Goal: Register for event/course

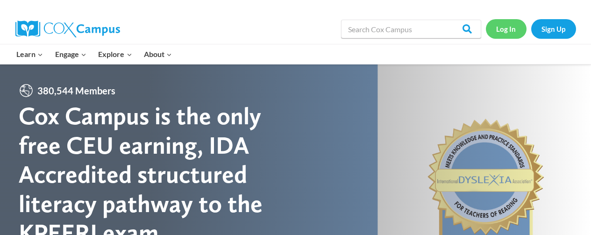
click at [504, 29] on link "Log In" at bounding box center [506, 28] width 41 height 19
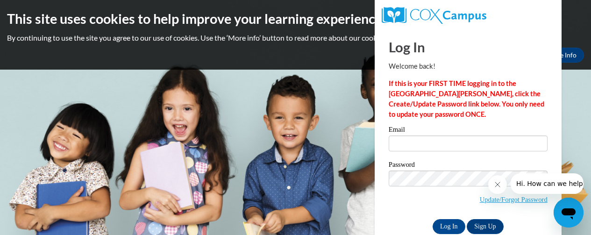
click at [497, 186] on icon "Close message from company" at bounding box center [496, 184] width 7 height 7
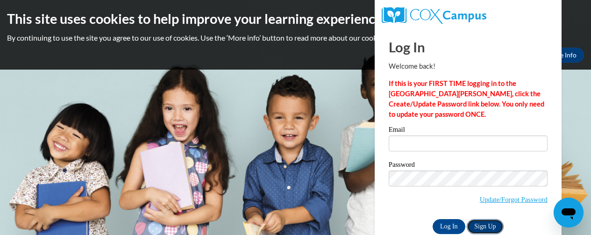
click at [479, 227] on link "Sign Up" at bounding box center [485, 226] width 36 height 15
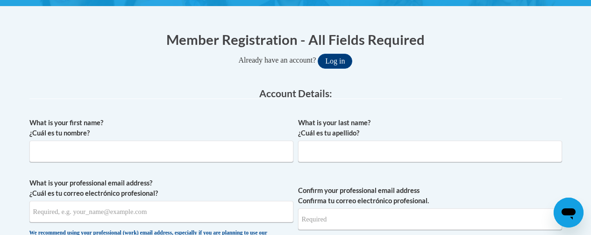
scroll to position [186, 0]
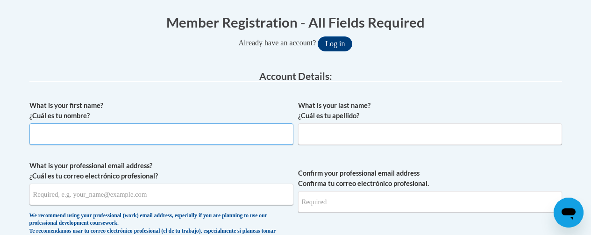
click at [206, 142] on input "What is your first name? ¿Cuál es tu nombre?" at bounding box center [161, 133] width 264 height 21
drag, startPoint x: 211, startPoint y: 135, endPoint x: 64, endPoint y: 142, distance: 147.3
click at [64, 142] on input "What is your first name? ¿Cuál es tu nombre?" at bounding box center [161, 133] width 264 height 21
type input "Nevelyn"
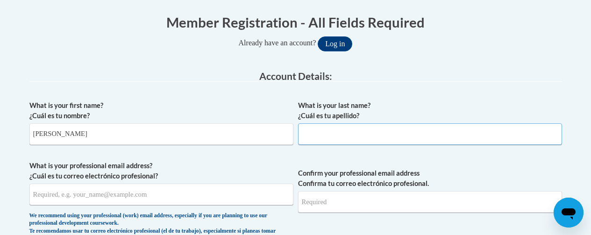
click at [303, 134] on input "What is your last name? ¿Cuál es tu apellido?" at bounding box center [430, 133] width 264 height 21
type input "Simmemon"
click at [38, 198] on input "What is your professional email address? ¿Cuál es tu correo electrónico profesi…" at bounding box center [161, 194] width 264 height 21
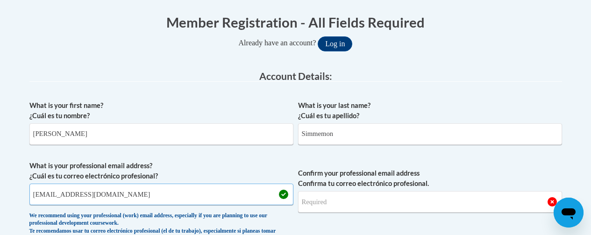
type input "simmemon223@gmail.com"
click at [309, 206] on input "Confirm your professional email address Confirma tu correo electrónico profesio…" at bounding box center [430, 201] width 264 height 21
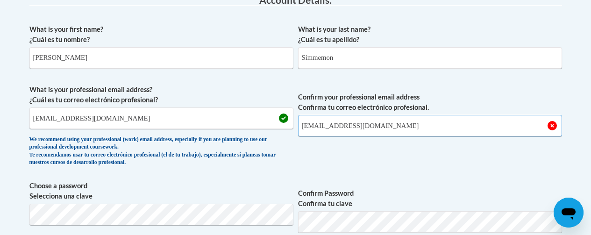
scroll to position [342, 0]
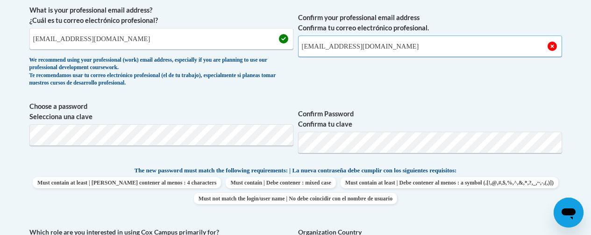
type input "simmemon223@gmail.com"
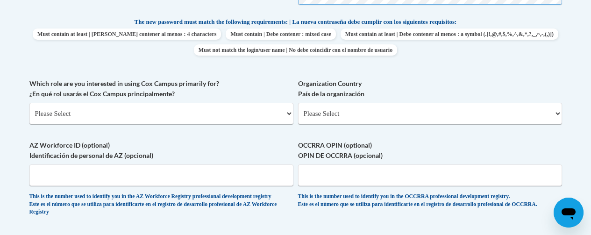
scroll to position [497, 0]
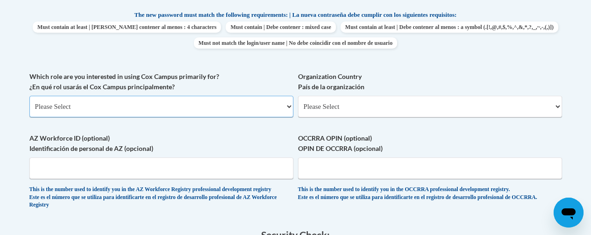
click at [288, 107] on select "Please Select College/University | Colegio/Universidad Community/Nonprofit Part…" at bounding box center [161, 106] width 264 height 21
select select "fbf2d438-af2f-41f8-98f1-81c410e29de3"
click at [29, 96] on select "Please Select College/University | Colegio/Universidad Community/Nonprofit Part…" at bounding box center [161, 106] width 264 height 21
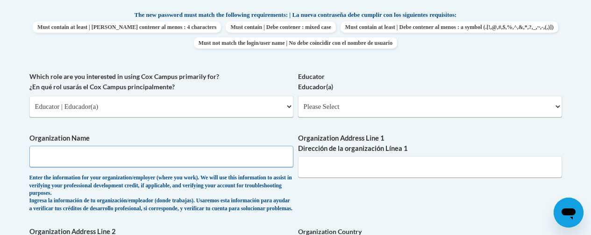
click at [113, 159] on input "Organization Name" at bounding box center [161, 156] width 264 height 21
type input "LITTLE LEARNERS CDC"
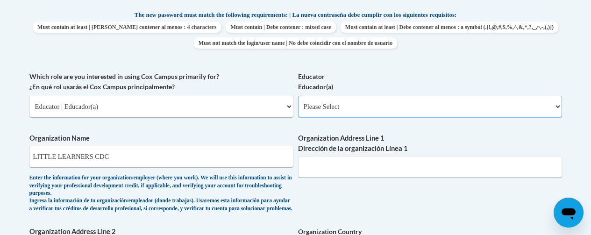
click at [556, 104] on select "Please Select Early Learning/Daycare Teacher/Family Home Care Provider | Maestr…" at bounding box center [430, 106] width 264 height 21
select select "6732b29e-f5f4-40e4-a595-7dafd2b8fb29"
click at [298, 96] on select "Please Select Early Learning/Daycare Teacher/Family Home Care Provider | Maestr…" at bounding box center [430, 106] width 264 height 21
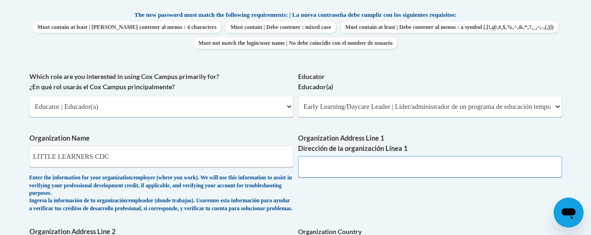
click at [319, 174] on input "Organization Address Line 1 Dirección de la organización Línea 1" at bounding box center [430, 166] width 264 height 21
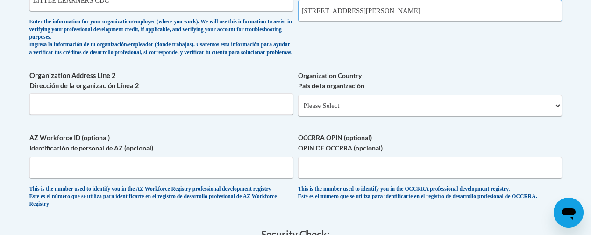
scroll to position [809, 0]
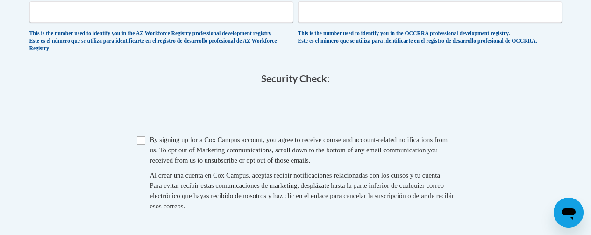
type input "132 LOCKE RD ALTO, GA 30510"
click at [142, 145] on input "Checkbox" at bounding box center [141, 140] width 8 height 8
checkbox input "true"
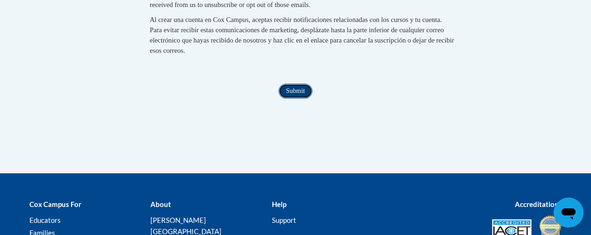
click at [290, 99] on input "Submit" at bounding box center [295, 91] width 34 height 15
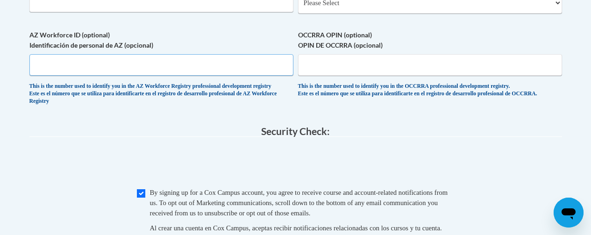
click at [55, 74] on input "AZ Workforce ID (optional) Identificación de personal de AZ (opcional)" at bounding box center [161, 64] width 264 height 21
click at [49, 73] on input "CCLC54770" at bounding box center [161, 64] width 264 height 21
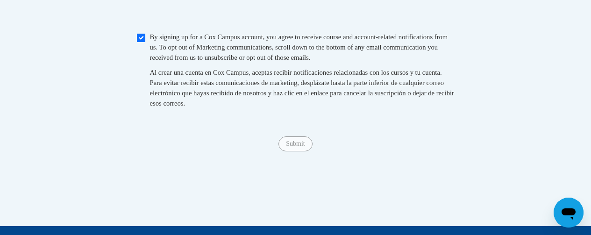
scroll to position [912, 0]
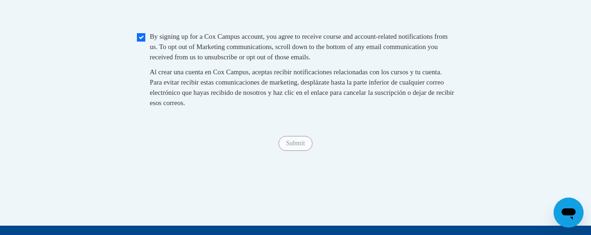
type input "CCLC-54770"
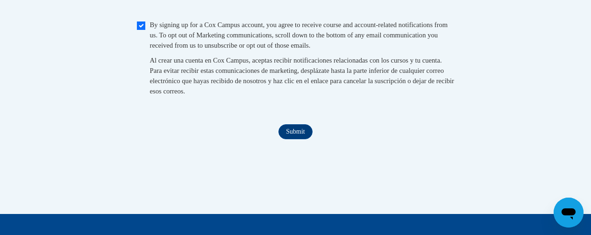
scroll to position [917, 0]
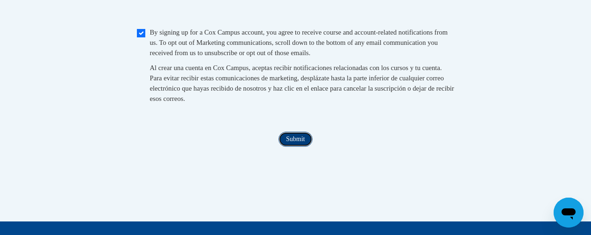
click at [293, 147] on input "Submit" at bounding box center [295, 139] width 34 height 15
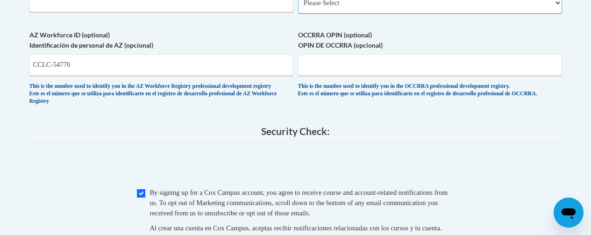
scroll to position [600, 0]
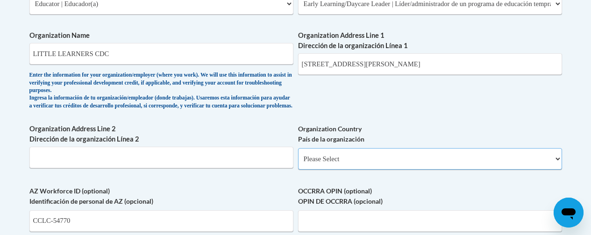
click at [554, 170] on select "Please Select United States | Estados Unidos Outside of the United States | Fue…" at bounding box center [430, 158] width 264 height 21
select select "ad49bcad-a171-4b2e-b99c-48b446064914"
click at [298, 156] on select "Please Select United States | Estados Unidos Outside of the United States | Fue…" at bounding box center [430, 158] width 264 height 21
select select
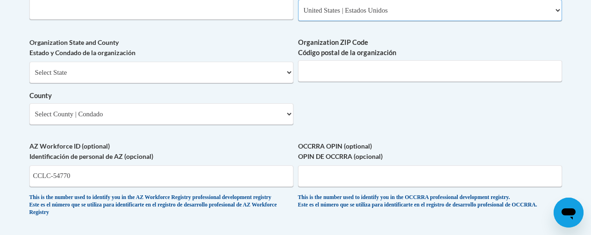
scroll to position [756, 0]
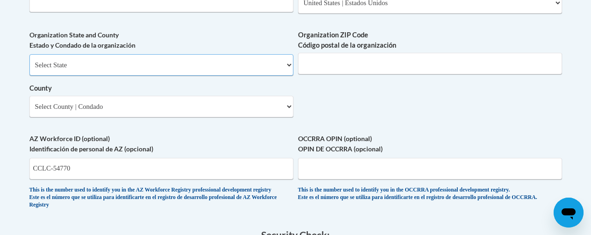
click at [290, 72] on select "Select State Alabama Alaska Arizona Arkansas California Colorado Connecticut De…" at bounding box center [161, 64] width 264 height 21
select select "Georgia"
click at [29, 62] on select "Select State Alabama Alaska Arizona Arkansas California Colorado Connecticut De…" at bounding box center [161, 64] width 264 height 21
click at [302, 71] on input "Organization ZIP Code Código postal de la organización" at bounding box center [430, 63] width 264 height 21
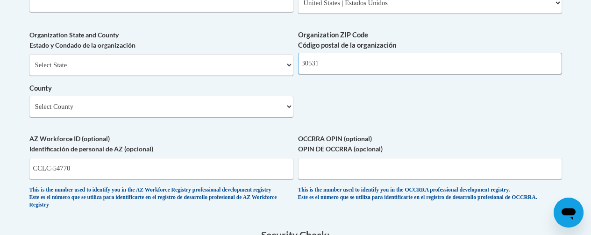
type input "30531"
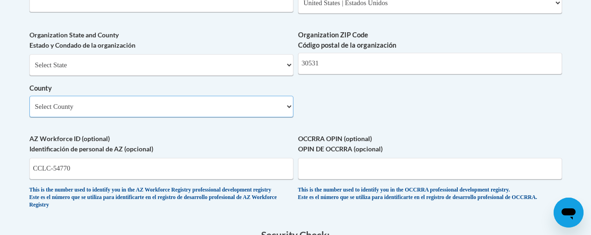
click at [243, 113] on select "Select County Appling Atkinson Bacon Baker Baldwin Banks Barrow Bartow Ben Hill…" at bounding box center [161, 106] width 264 height 21
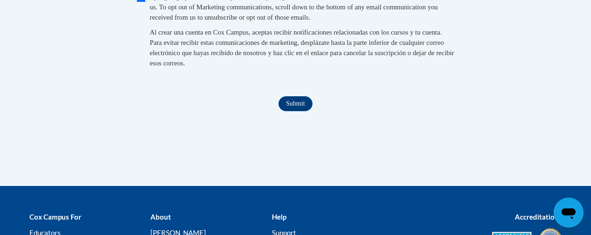
scroll to position [1081, 0]
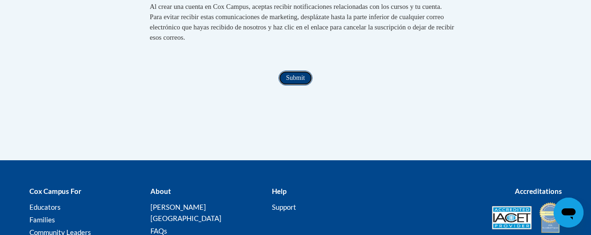
click at [287, 85] on input "Submit" at bounding box center [295, 78] width 34 height 15
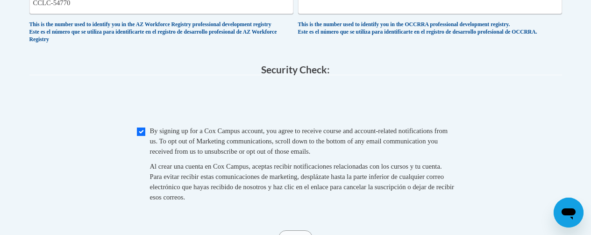
scroll to position [766, 0]
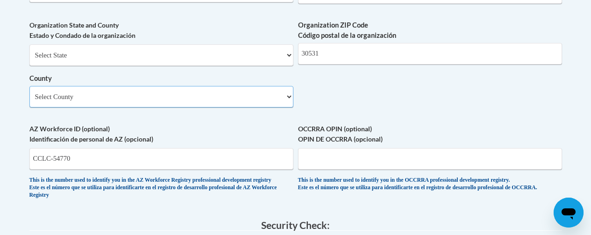
click at [288, 106] on select "Select County Appling Atkinson Bacon Baker Baldwin Banks Barrow Bartow Ben Hill…" at bounding box center [161, 96] width 264 height 21
select select "Habersham"
click at [29, 93] on select "Select County Appling Atkinson Bacon Baker Baldwin Banks Barrow Bartow Ben Hill…" at bounding box center [161, 96] width 264 height 21
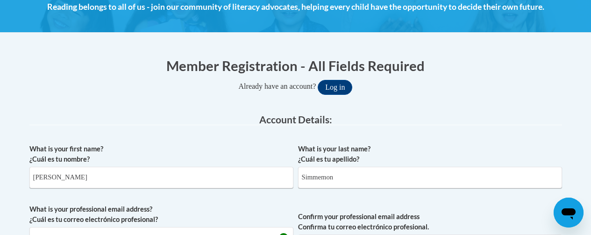
scroll to position [926, 0]
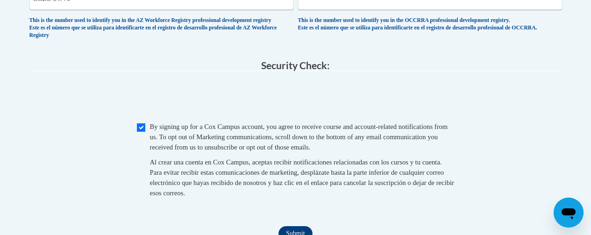
click at [208, 115] on span "0cAFcWeA68PqthLAPyYj7euwThTu2RUkuO-iqckCZqWjj48YWWwWsHkQboN9h0dRDF9iUmUv6hpgLXj…" at bounding box center [295, 98] width 533 height 36
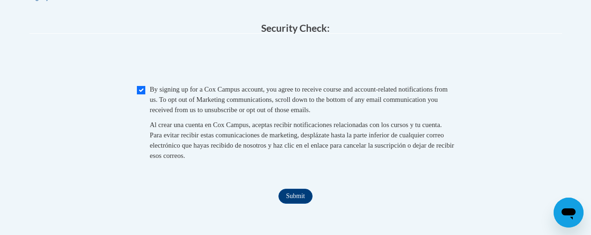
scroll to position [982, 0]
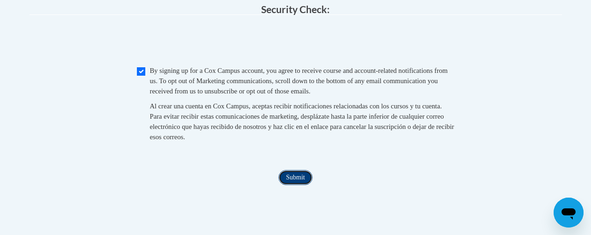
click at [289, 185] on input "Submit" at bounding box center [295, 177] width 34 height 15
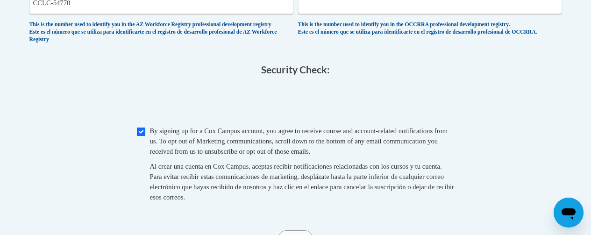
click at [184, 49] on div "AZ Workforce ID (optional) Identificación de personal de AZ (opcional) CCLC-547…" at bounding box center [161, 8] width 264 height 80
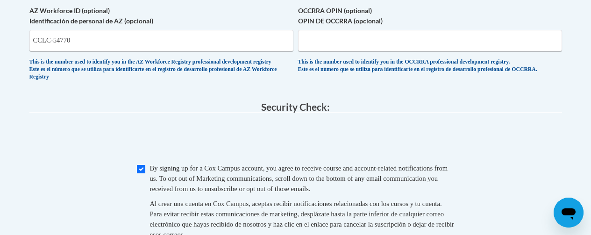
scroll to position [866, 0]
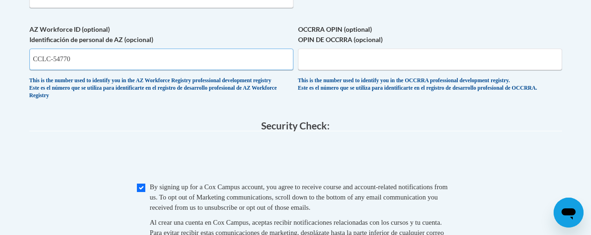
click at [136, 68] on input "CCLC-54770" at bounding box center [161, 59] width 264 height 21
type input "C"
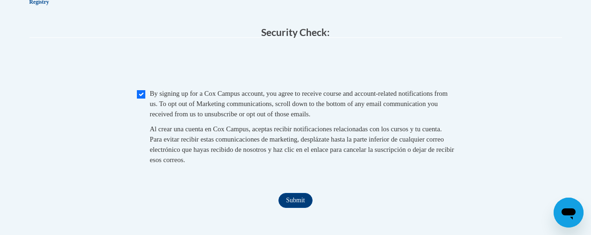
scroll to position [978, 0]
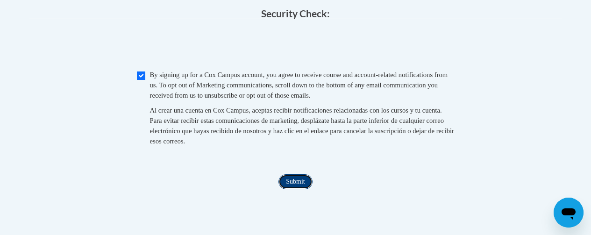
click at [298, 189] on input "Submit" at bounding box center [295, 181] width 34 height 15
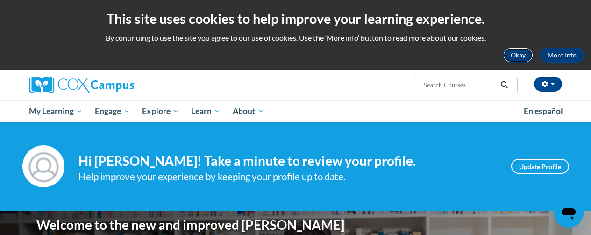
click at [530, 59] on button "Okay" at bounding box center [518, 55] width 30 height 15
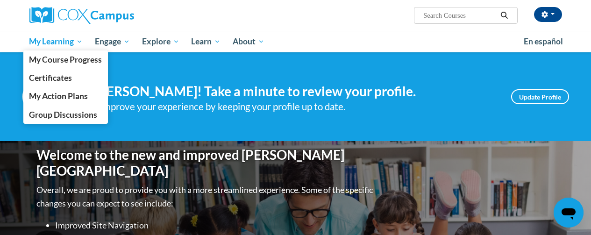
click at [68, 41] on span "My Learning" at bounding box center [56, 41] width 54 height 11
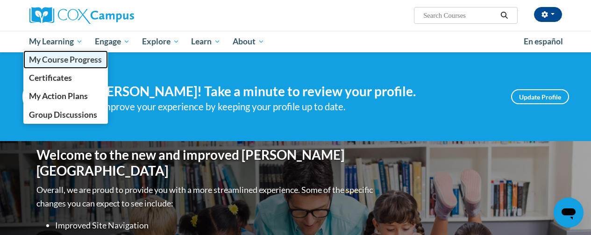
click at [62, 67] on link "My Course Progress" at bounding box center [65, 59] width 85 height 18
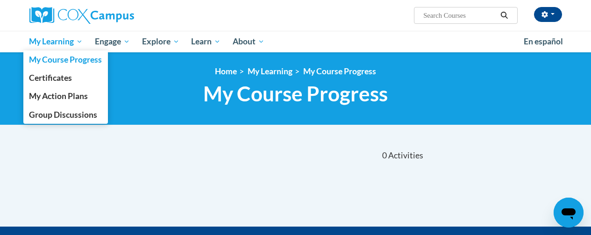
click at [72, 41] on span "My Learning" at bounding box center [56, 41] width 54 height 11
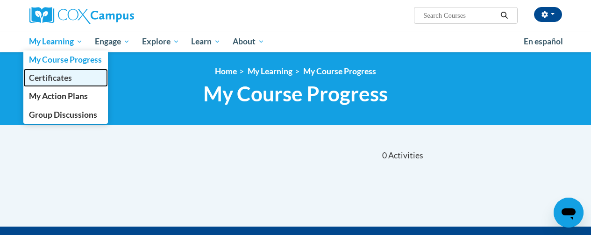
click at [71, 86] on link "Certificates" at bounding box center [65, 78] width 85 height 18
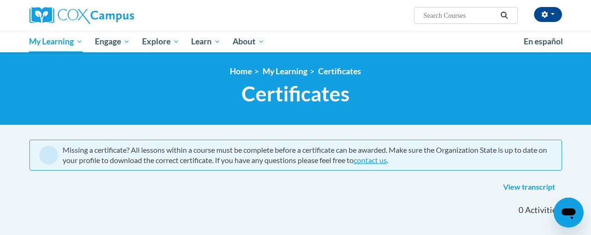
scroll to position [19, 0]
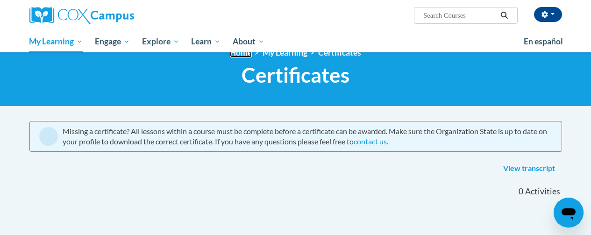
click at [244, 53] on link "Home" at bounding box center [241, 53] width 22 height 10
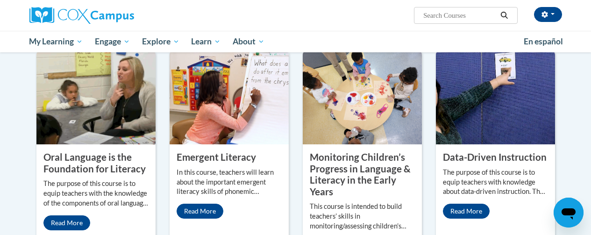
scroll to position [785, 0]
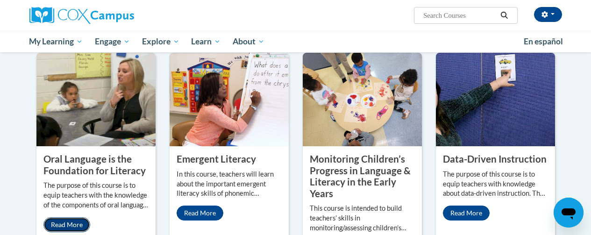
click at [58, 217] on link "Read More" at bounding box center [66, 224] width 47 height 15
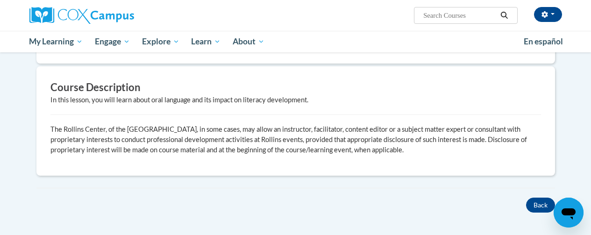
scroll to position [253, 0]
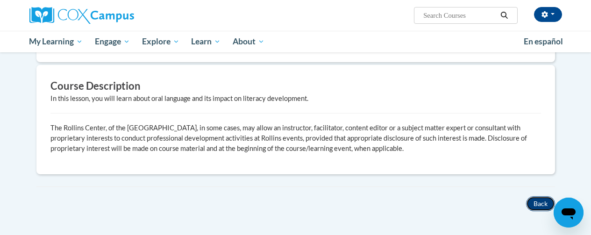
click at [537, 204] on button "Back" at bounding box center [540, 203] width 29 height 15
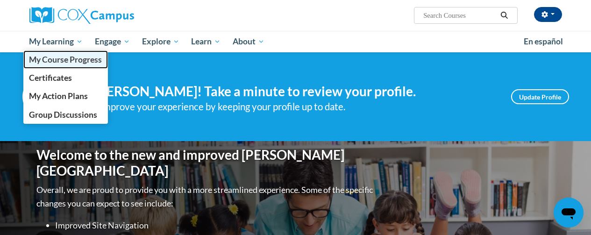
click at [73, 67] on link "My Course Progress" at bounding box center [65, 59] width 85 height 18
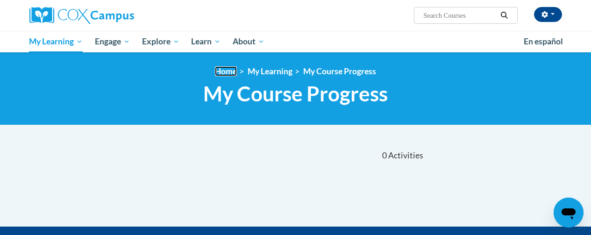
click at [225, 71] on link "Home" at bounding box center [226, 71] width 22 height 10
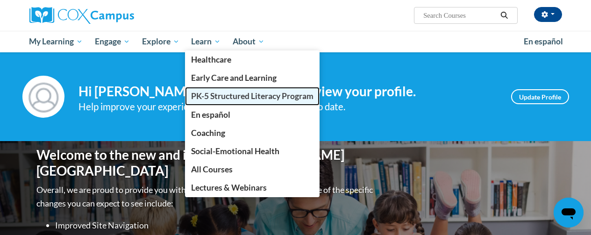
click at [224, 98] on span "PK-5 Structured Literacy Program" at bounding box center [252, 96] width 122 height 10
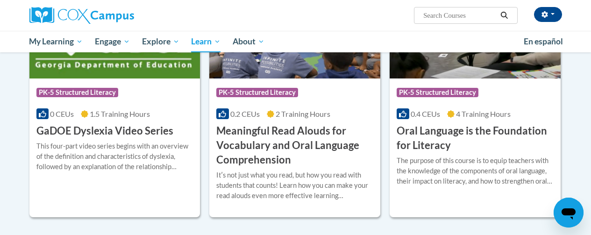
scroll to position [608, 0]
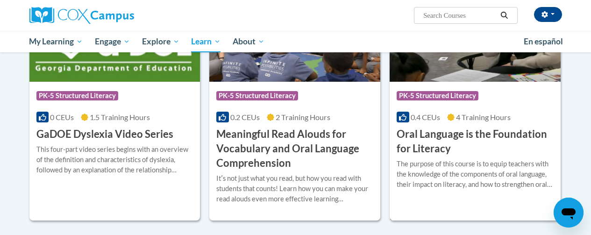
click at [443, 132] on h3 "Oral Language is the Foundation for Literacy" at bounding box center [475, 141] width 157 height 29
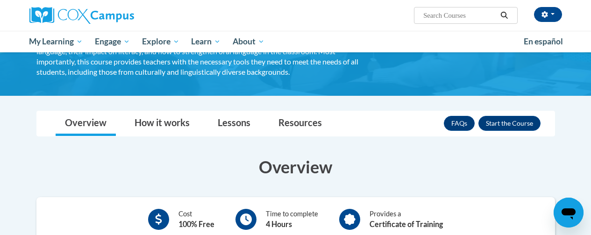
scroll to position [134, 0]
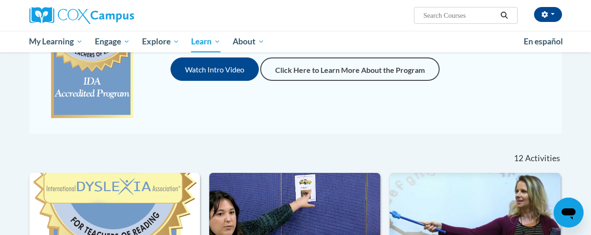
scroll to position [182, 0]
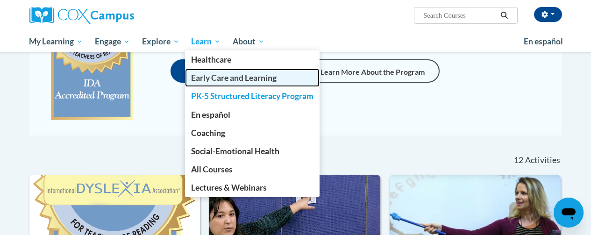
click at [210, 82] on span "Early Care and Learning" at bounding box center [233, 78] width 85 height 10
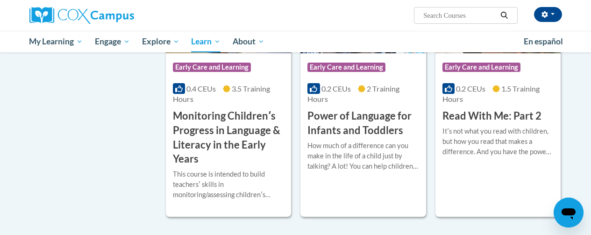
scroll to position [901, 0]
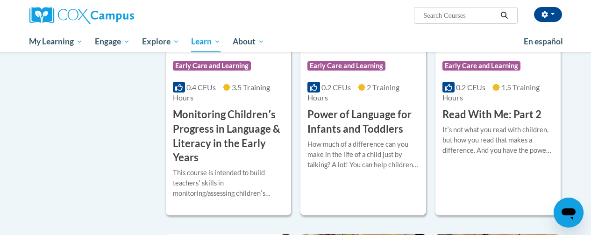
click at [363, 71] on span "Early Care and Learning" at bounding box center [347, 67] width 80 height 12
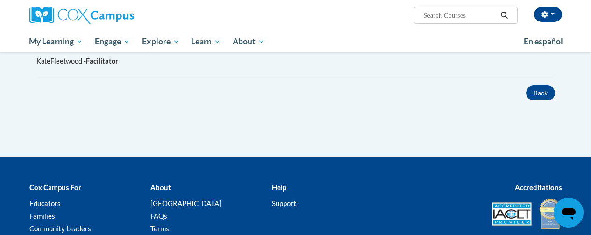
scroll to position [561, 0]
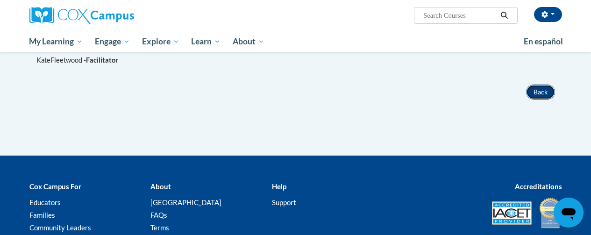
click at [538, 88] on button "Back" at bounding box center [540, 92] width 29 height 15
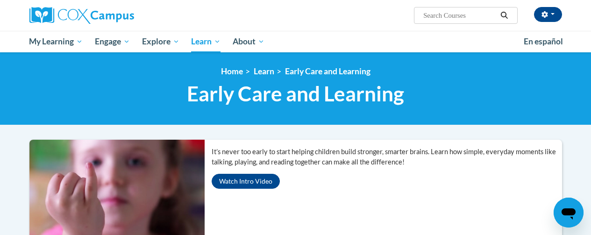
scroll to position [338, 0]
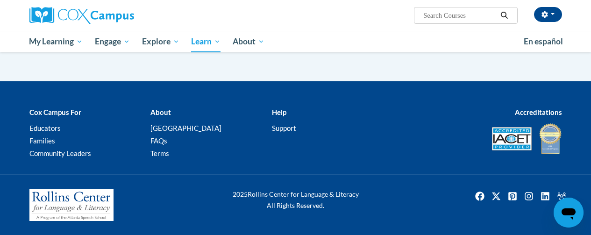
click at [538, 88] on div at bounding box center [295, 86] width 591 height 11
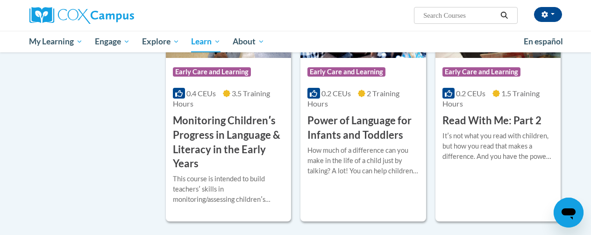
scroll to position [897, 0]
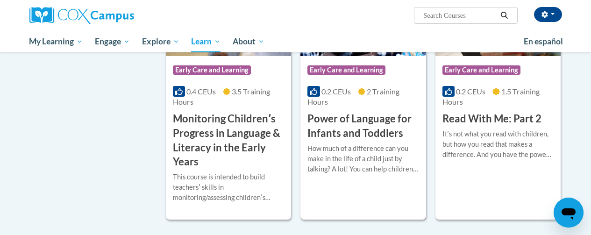
click at [372, 65] on span "Early Care and Learning" at bounding box center [346, 69] width 78 height 9
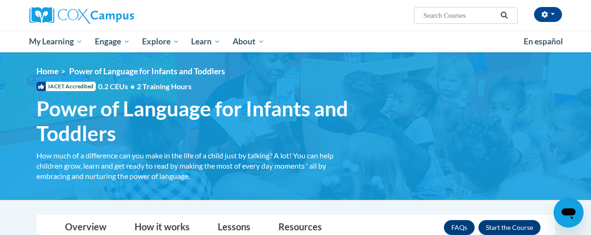
click at [372, 65] on img at bounding box center [295, 126] width 591 height 148
click at [505, 226] on button "Enroll" at bounding box center [509, 227] width 62 height 15
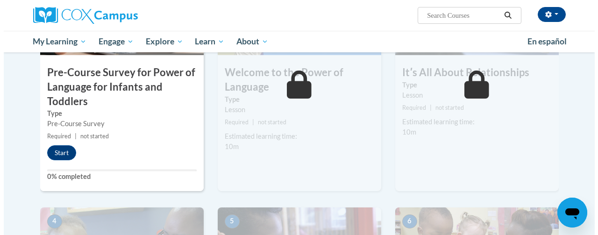
scroll to position [312, 0]
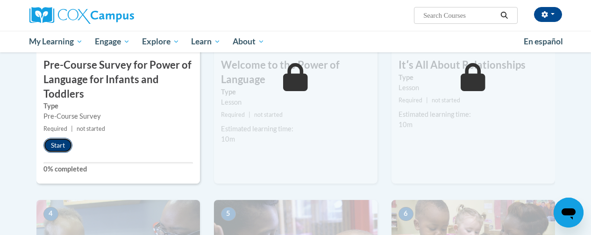
click at [57, 147] on button "Start" at bounding box center [57, 145] width 29 height 15
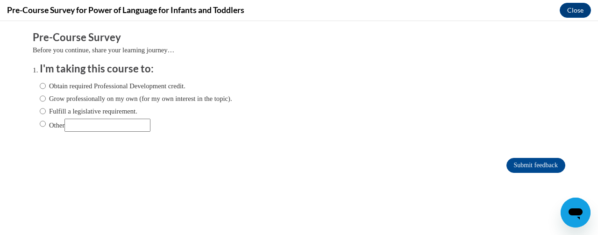
scroll to position [0, 0]
click at [40, 86] on input "Obtain required Professional Development credit." at bounding box center [43, 86] width 6 height 10
radio input "true"
click at [510, 165] on input "Submit feedback" at bounding box center [535, 165] width 59 height 15
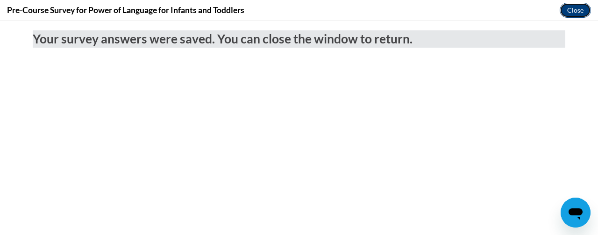
click at [574, 8] on button "Close" at bounding box center [575, 10] width 31 height 15
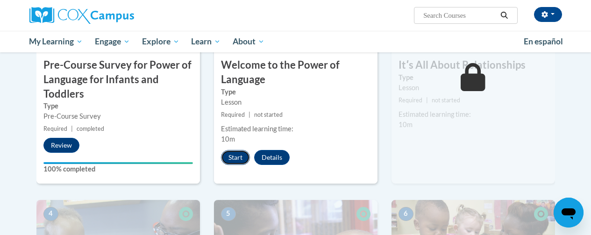
click at [229, 153] on button "Start" at bounding box center [235, 157] width 29 height 15
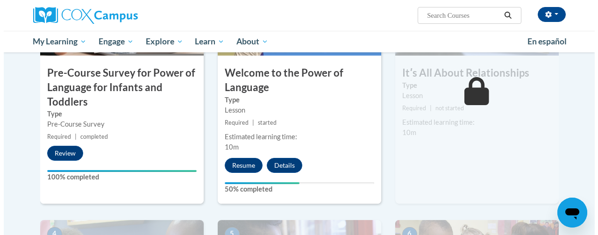
scroll to position [312, 0]
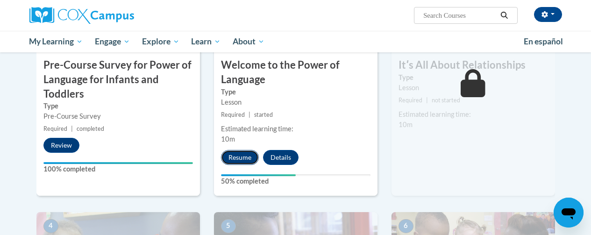
click at [236, 155] on button "Resume" at bounding box center [240, 157] width 38 height 15
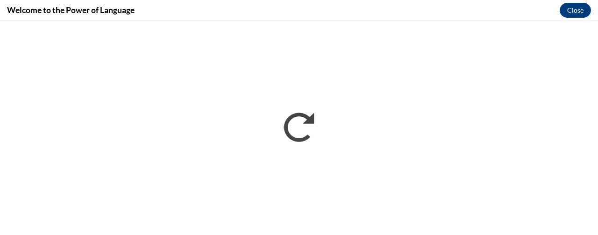
scroll to position [0, 0]
